Goal: Download file/media

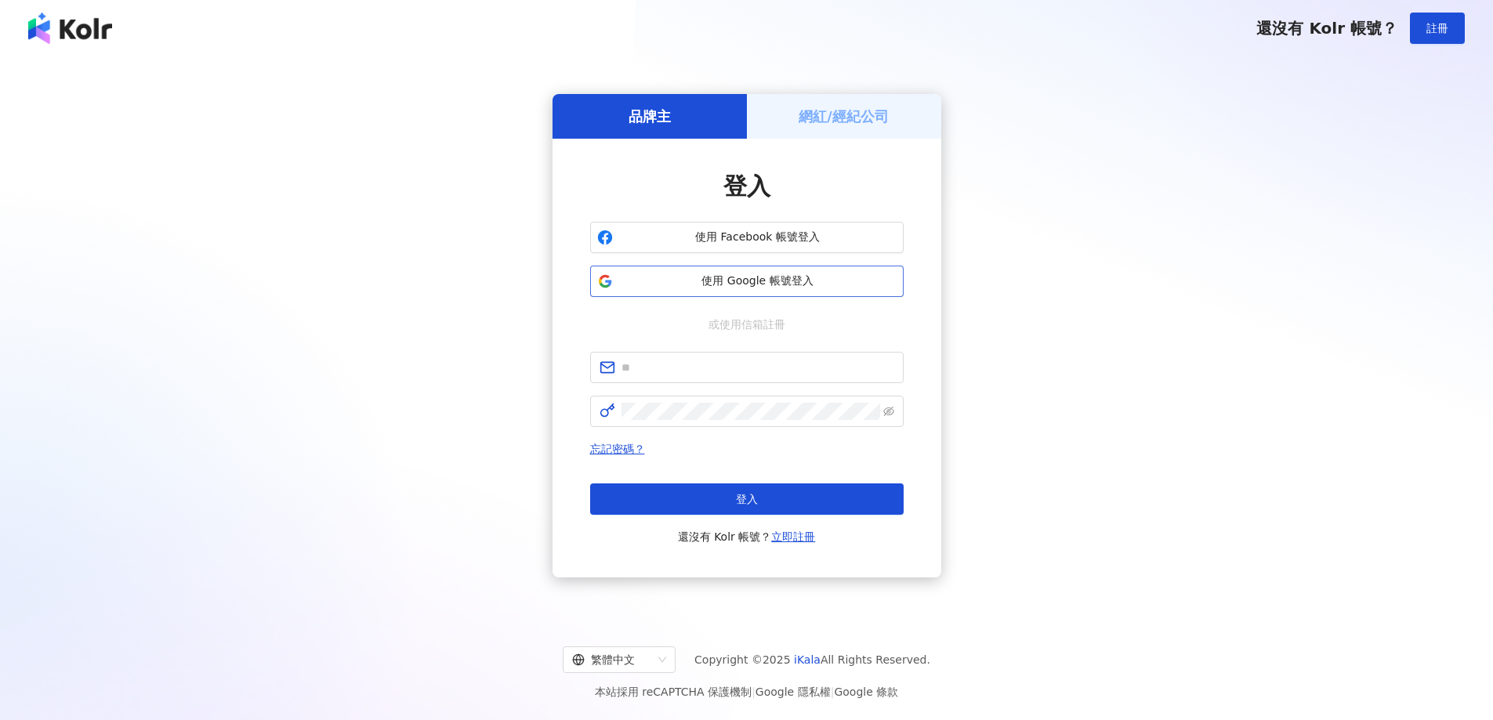
click at [828, 283] on span "使用 Google 帳號登入" at bounding box center [757, 282] width 277 height 16
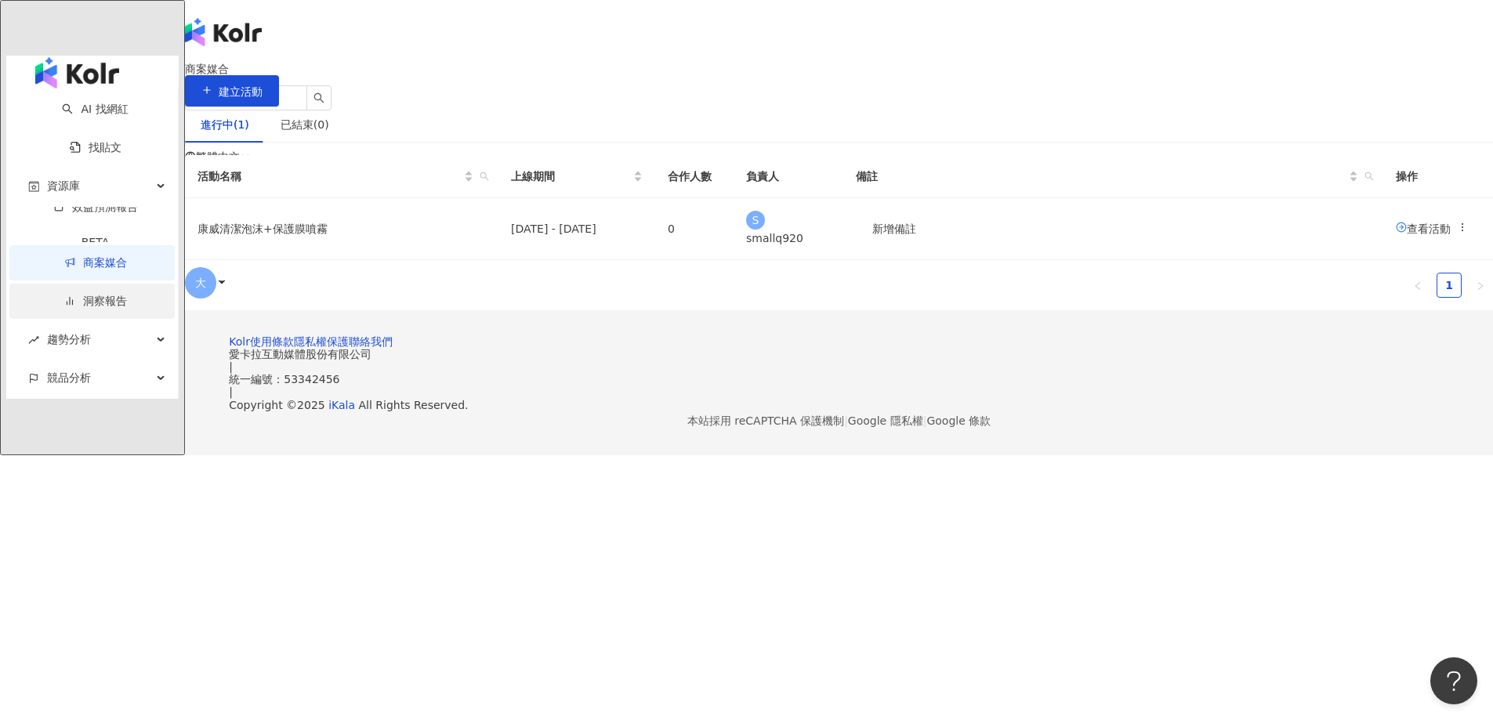
click at [74, 295] on link "洞察報告" at bounding box center [95, 301] width 63 height 13
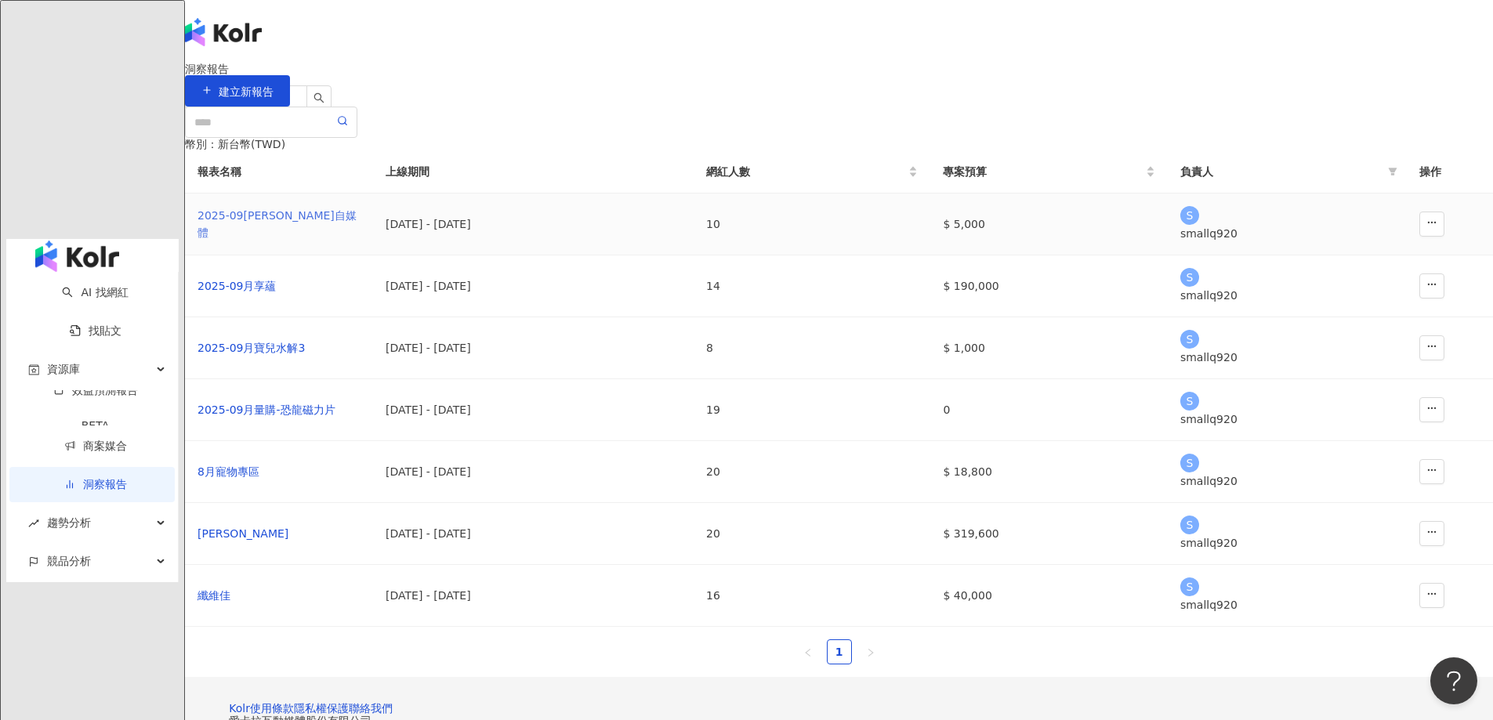
click at [361, 241] on div "2025-09[PERSON_NAME]自媒體" at bounding box center [279, 224] width 163 height 34
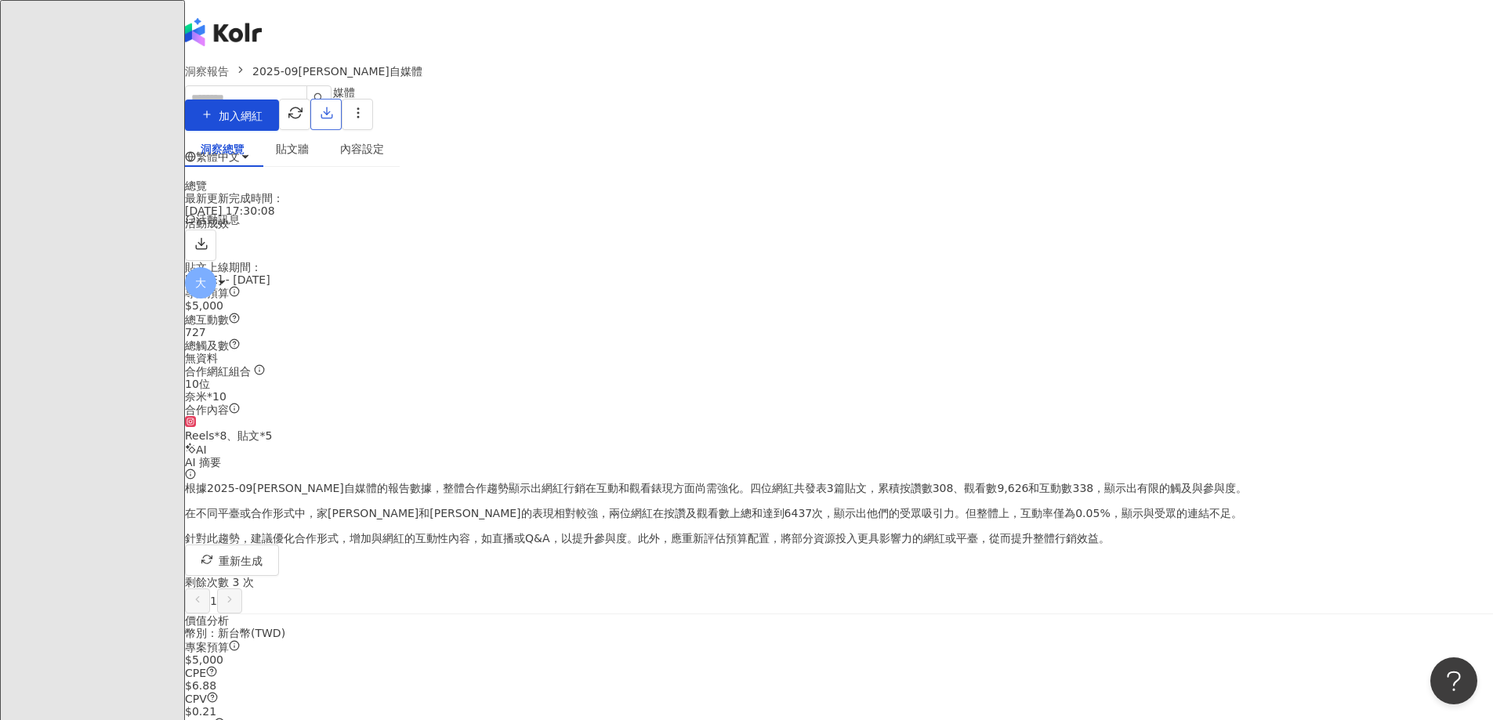
click at [334, 117] on icon "button" at bounding box center [327, 113] width 14 height 14
click at [1253, 154] on span "匯出 PPT" at bounding box center [1274, 151] width 55 height 17
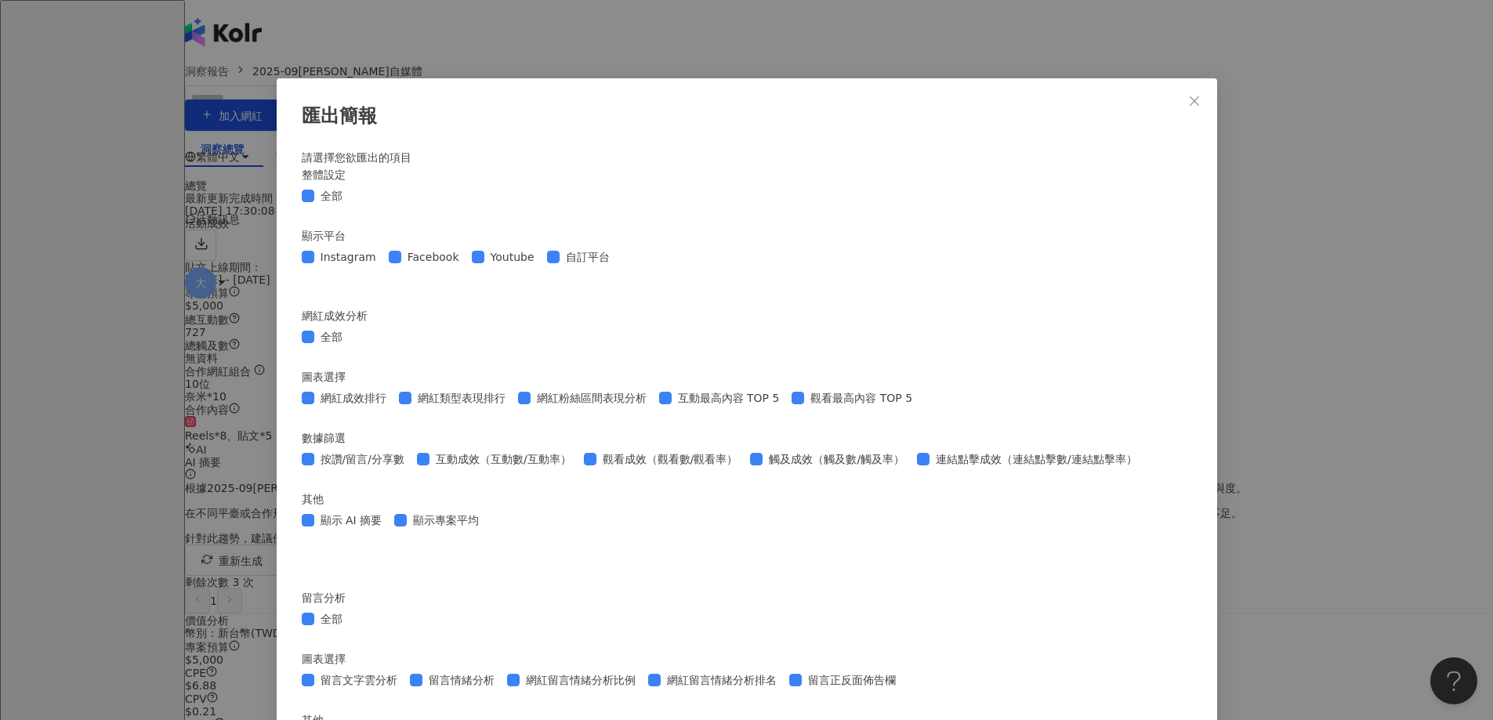
scroll to position [1097, 0]
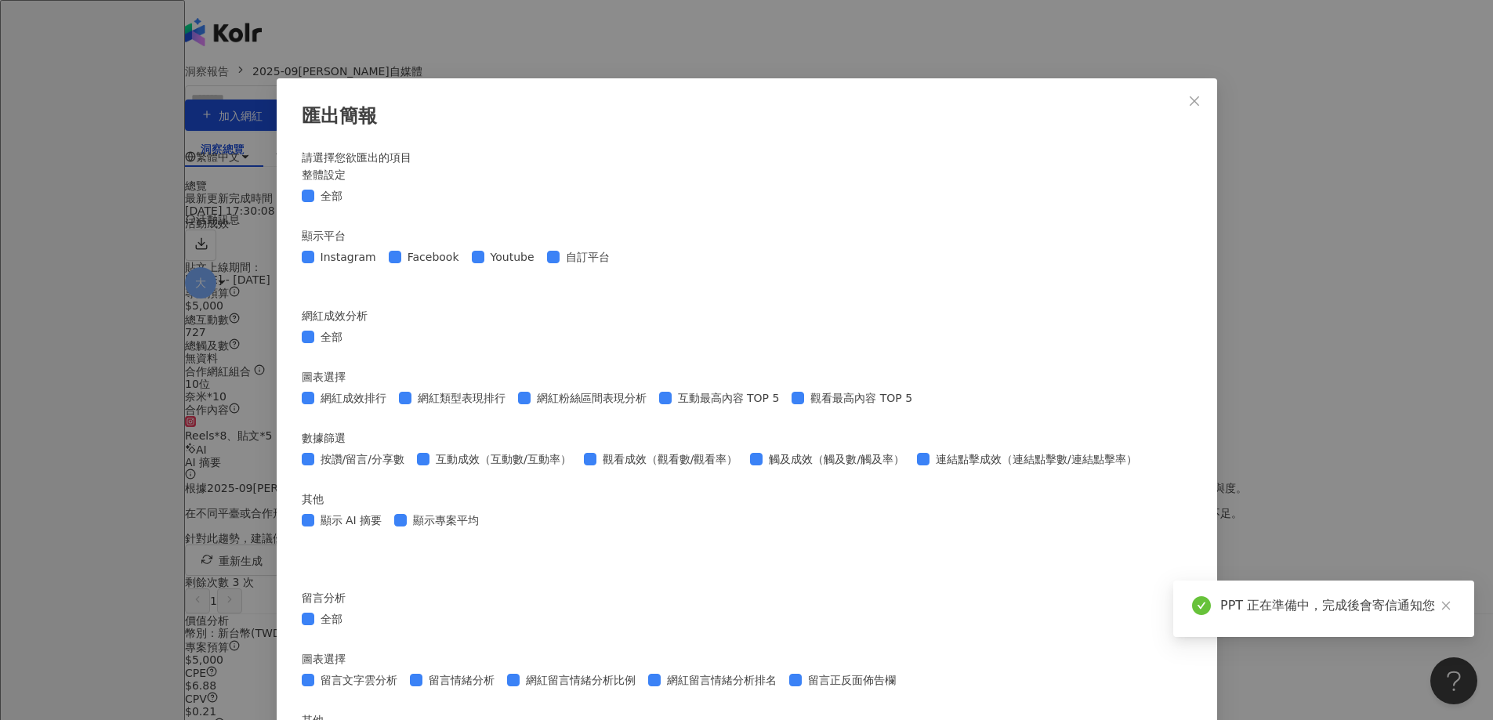
scroll to position [1624, 0]
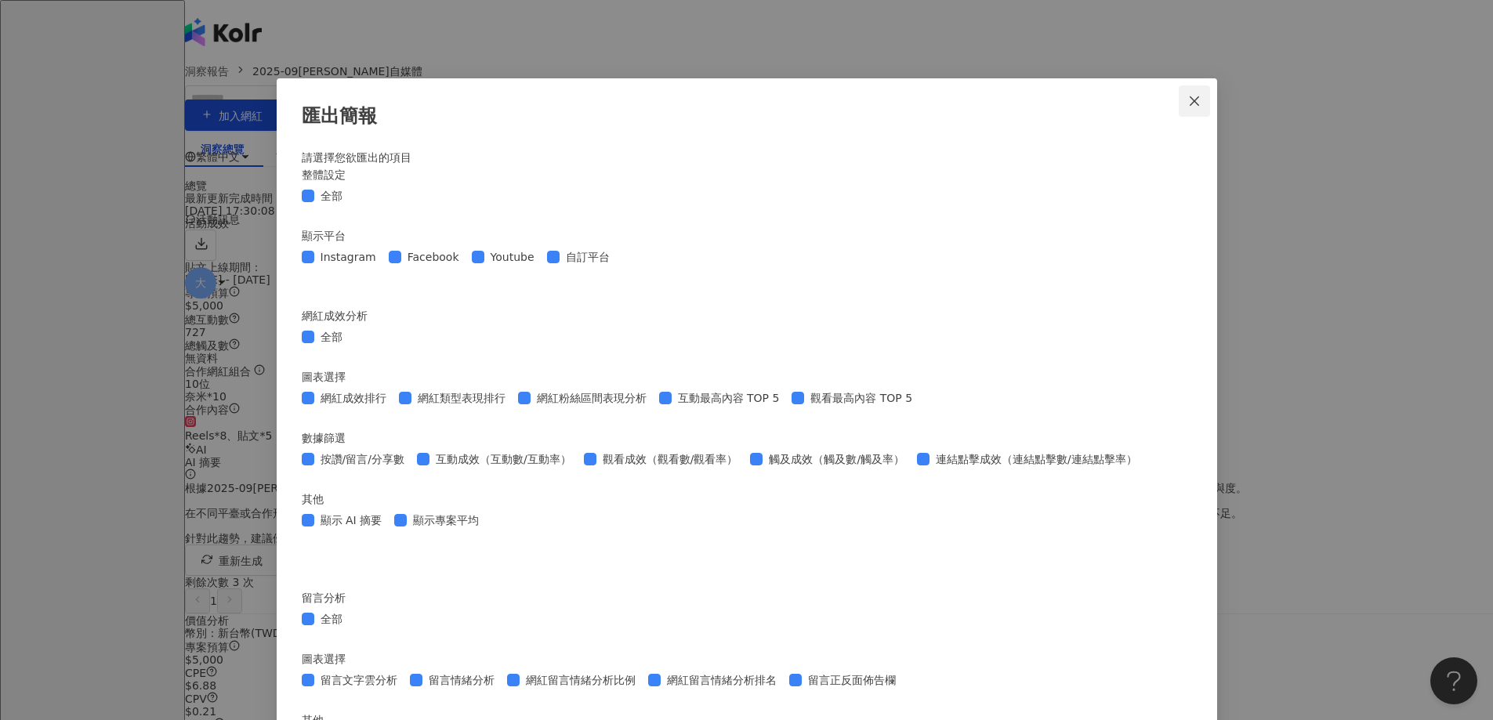
click at [1188, 104] on icon "close" at bounding box center [1194, 101] width 13 height 13
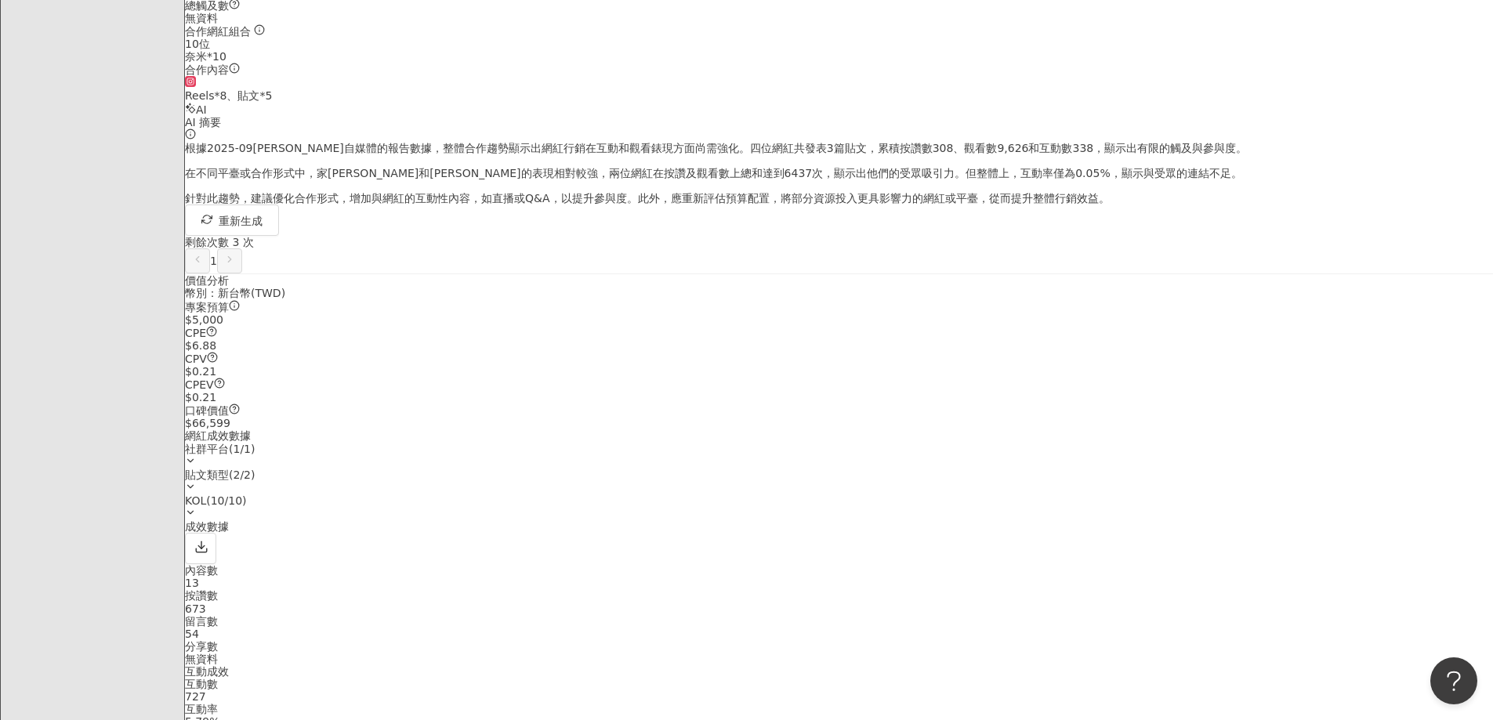
scroll to position [157, 0]
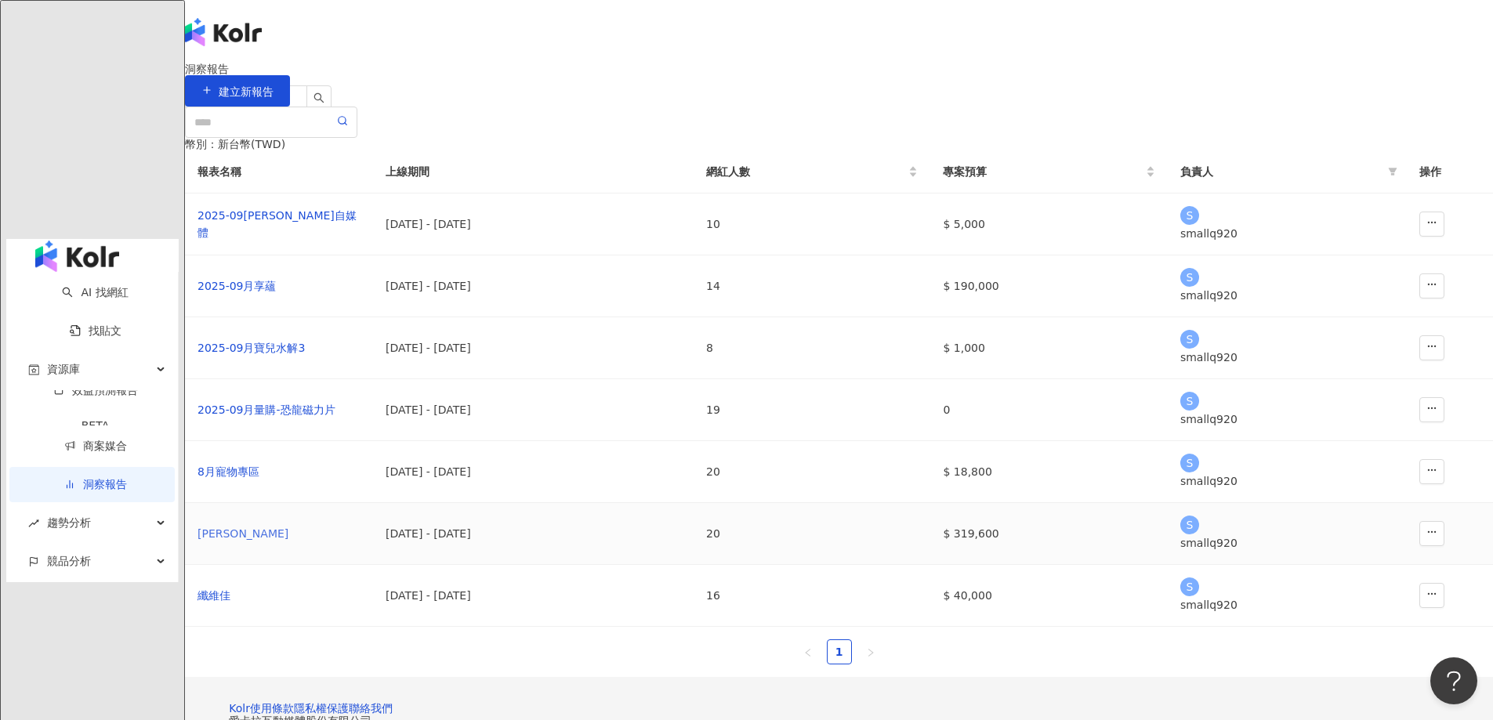
click at [361, 542] on div "[PERSON_NAME]" at bounding box center [279, 533] width 163 height 17
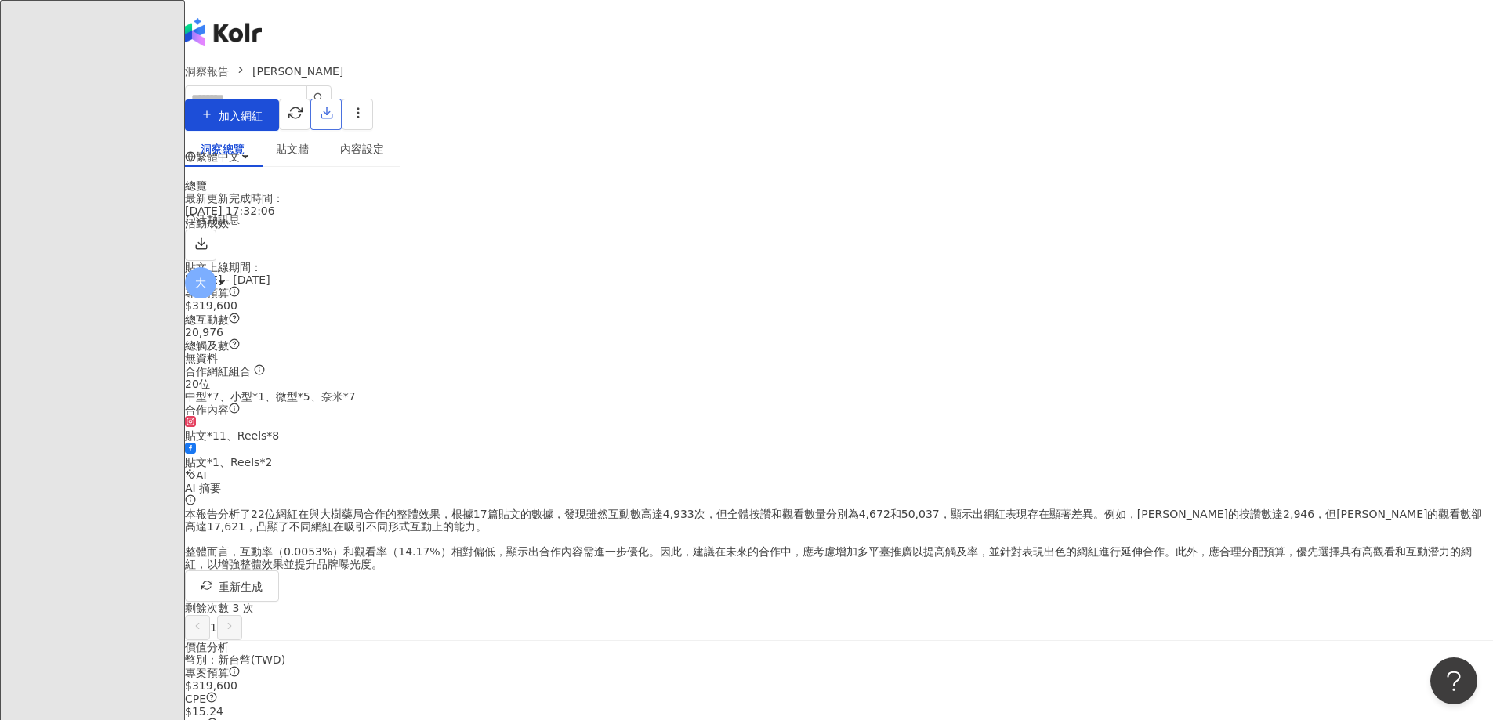
click at [334, 115] on icon "button" at bounding box center [327, 113] width 14 height 14
click at [1261, 155] on span "匯出 PPT" at bounding box center [1274, 151] width 55 height 17
